Goal: Information Seeking & Learning: Learn about a topic

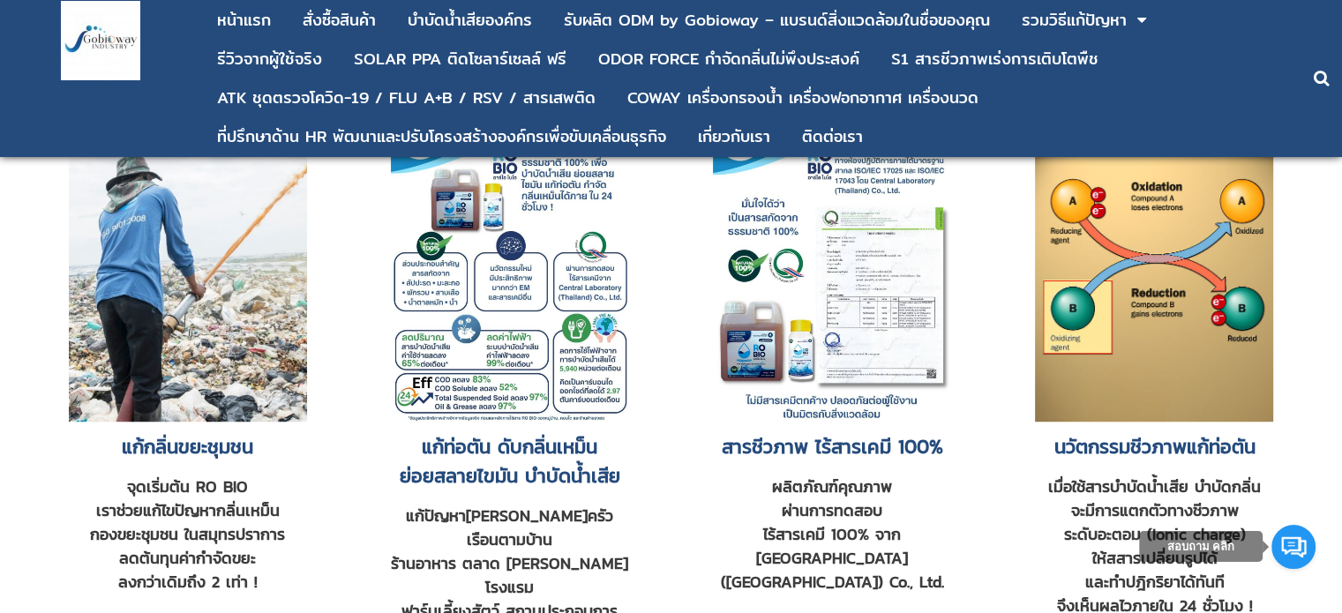
scroll to position [1147, 0]
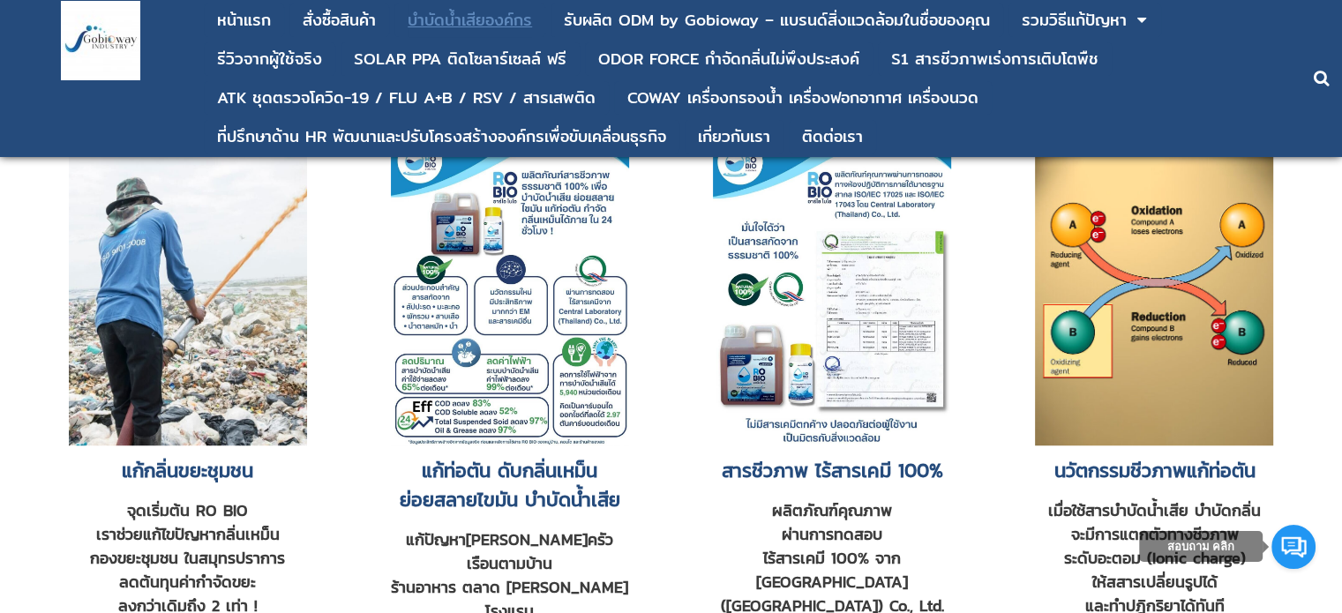
click at [466, 17] on div "บําบัดน้ำเสียองค์กร" at bounding box center [470, 20] width 124 height 16
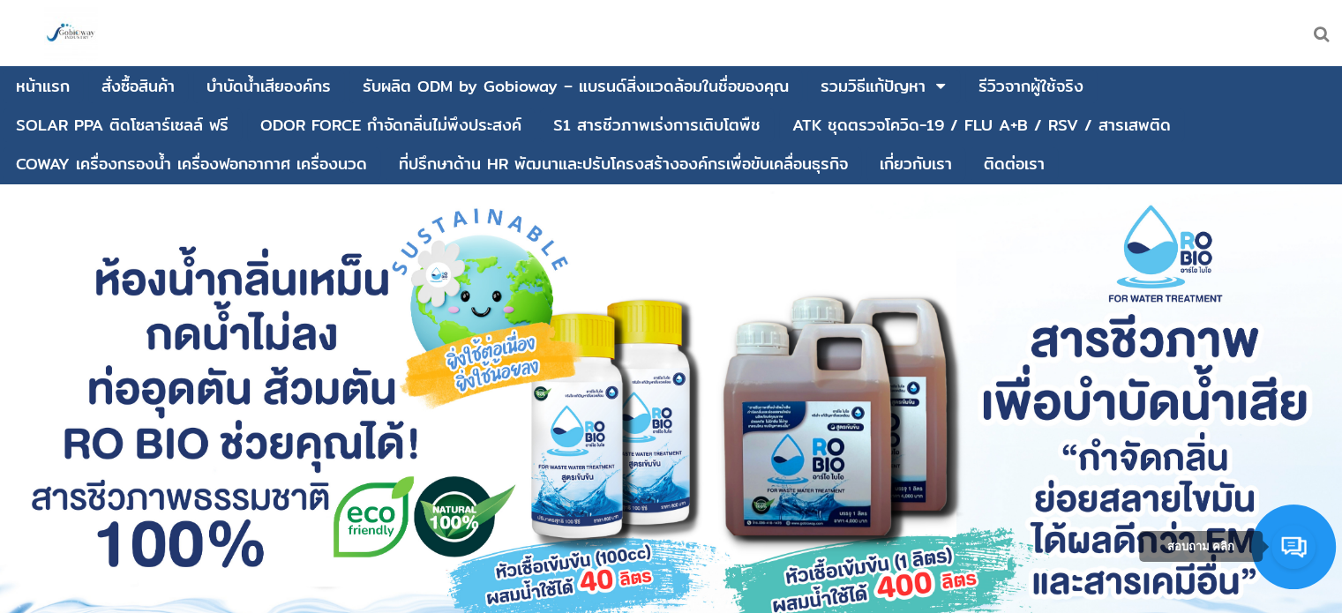
click at [882, 426] on div at bounding box center [671, 413] width 1342 height 459
click at [342, 379] on div at bounding box center [671, 413] width 1342 height 459
click at [205, 409] on div at bounding box center [671, 413] width 1342 height 459
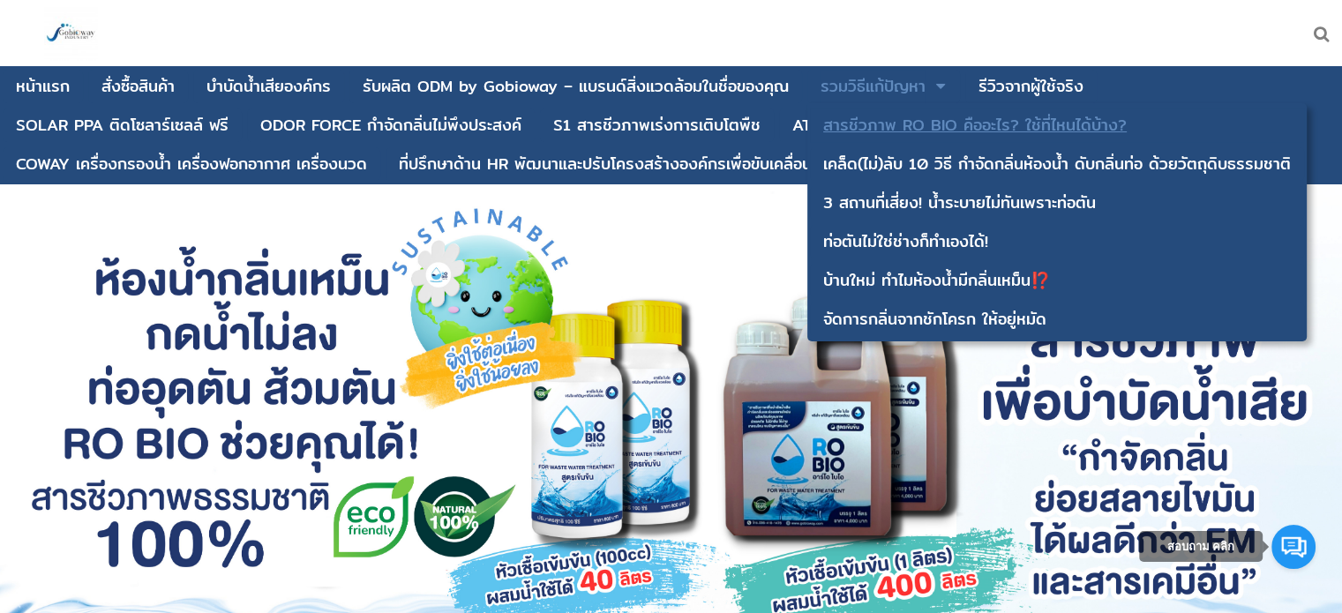
click at [847, 117] on div "สารชีวภาพ RO BIO คืออะไร? ใช้ที่ไหนได้บ้าง?" at bounding box center [1057, 125] width 468 height 16
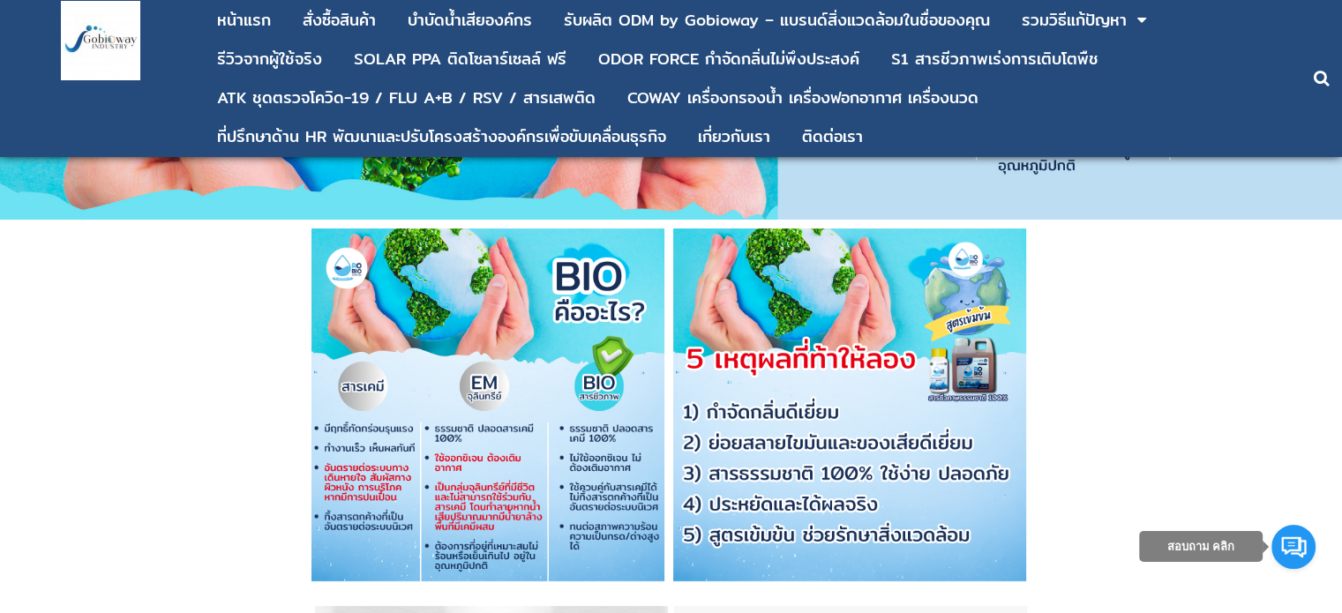
scroll to position [394, 0]
